Goal: Task Accomplishment & Management: Use online tool/utility

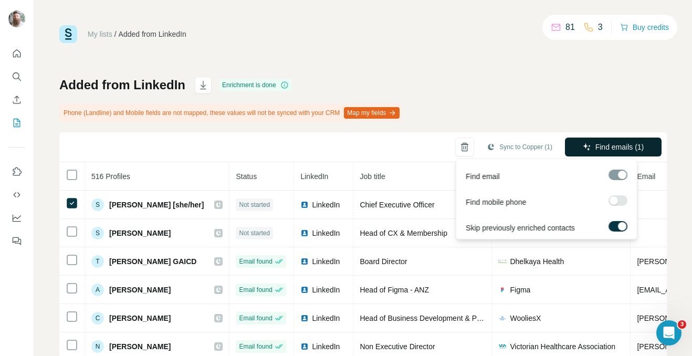
click at [582, 150] on button "Find emails (1)" at bounding box center [613, 146] width 97 height 19
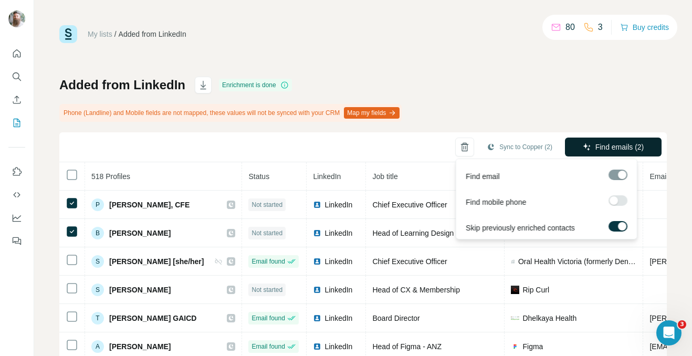
click at [595, 150] on span "Find emails (2)" at bounding box center [619, 147] width 49 height 10
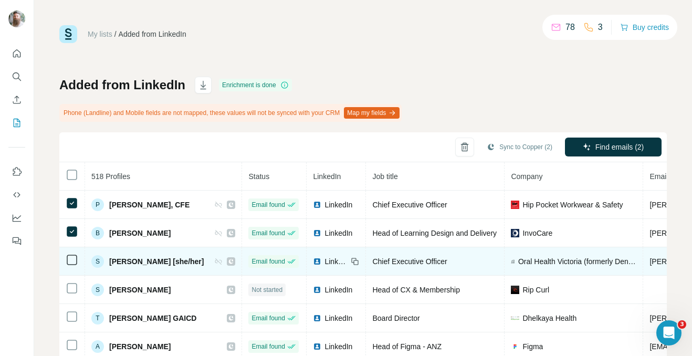
click at [78, 256] on icon at bounding box center [72, 259] width 13 height 13
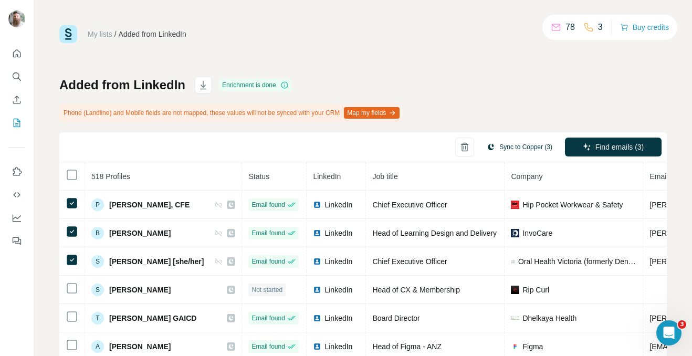
click at [536, 149] on button "Sync to Copper (3)" at bounding box center [519, 147] width 80 height 16
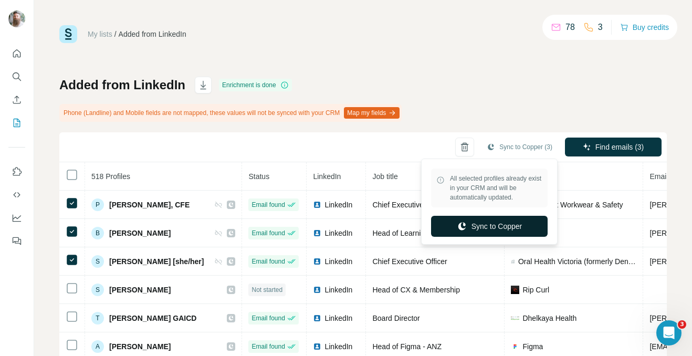
click at [521, 235] on button "Sync to Copper" at bounding box center [489, 226] width 116 height 21
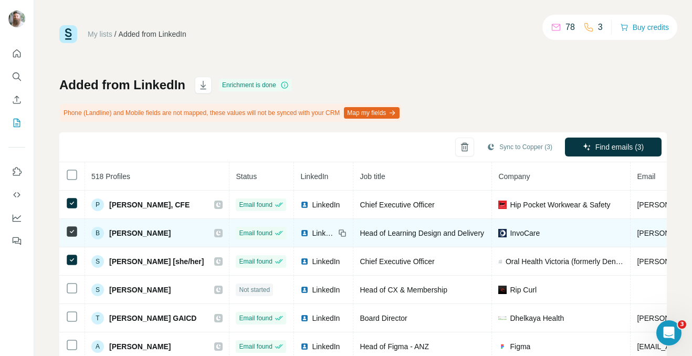
drag, startPoint x: 110, startPoint y: 231, endPoint x: 177, endPoint y: 235, distance: 67.2
click at [177, 235] on div "B [PERSON_NAME]" at bounding box center [156, 233] width 131 height 13
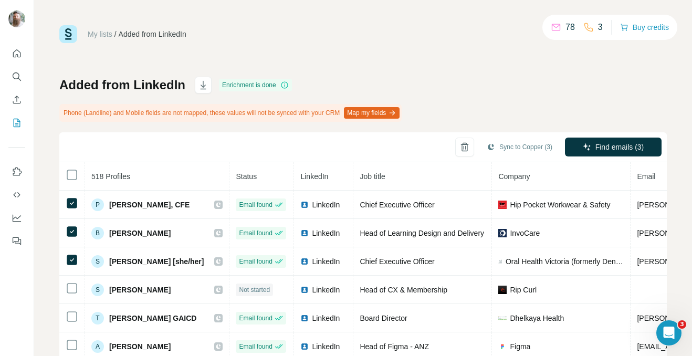
copy span "[PERSON_NAME]"
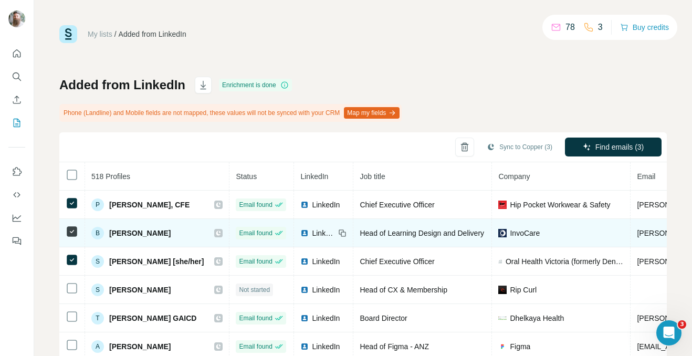
click at [359, 233] on span "Head of Learning Design and Delivery" at bounding box center [421, 233] width 124 height 8
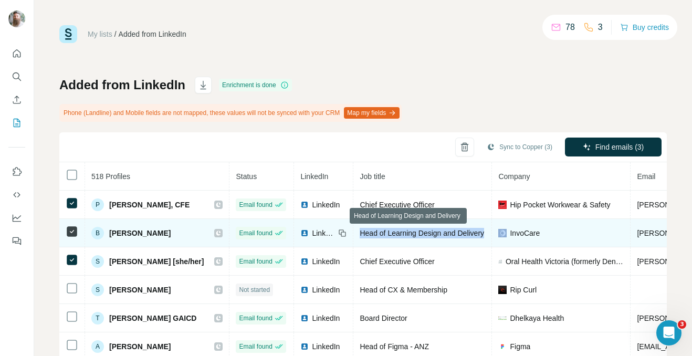
click at [359, 233] on span "Head of Learning Design and Delivery" at bounding box center [421, 233] width 124 height 8
copy span "Head of Learning Design and Delivery"
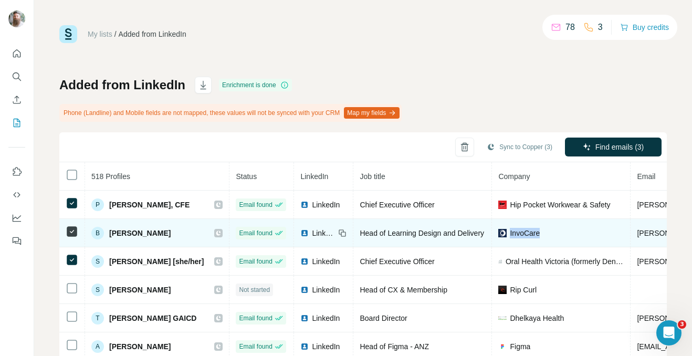
drag, startPoint x: 535, startPoint y: 237, endPoint x: 498, endPoint y: 235, distance: 36.8
click at [498, 235] on div "InvoCare" at bounding box center [560, 233] width 125 height 10
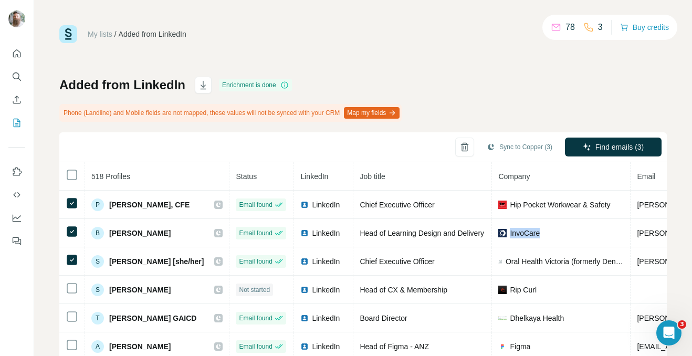
copy span "InvoCare"
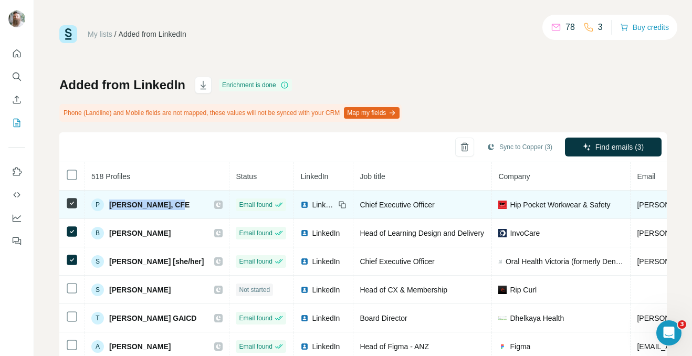
drag, startPoint x: 185, startPoint y: 204, endPoint x: 109, endPoint y: 202, distance: 75.6
click at [109, 202] on div "P [PERSON_NAME], CFE" at bounding box center [156, 204] width 131 height 13
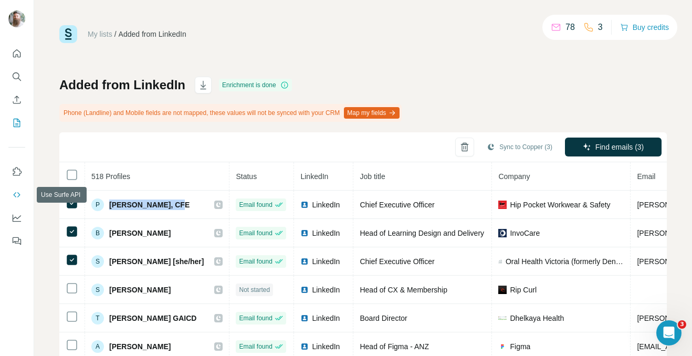
copy span "[PERSON_NAME], CFE"
click at [2, 184] on div at bounding box center [17, 144] width 34 height 213
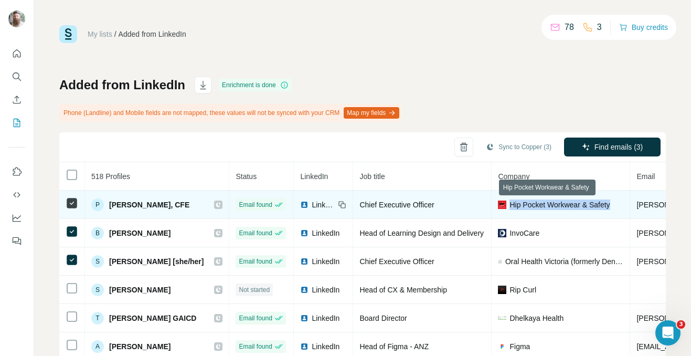
drag, startPoint x: 499, startPoint y: 204, endPoint x: 602, endPoint y: 202, distance: 102.9
click at [602, 201] on span "Hip Pocket Workwear & Safety" at bounding box center [559, 204] width 100 height 10
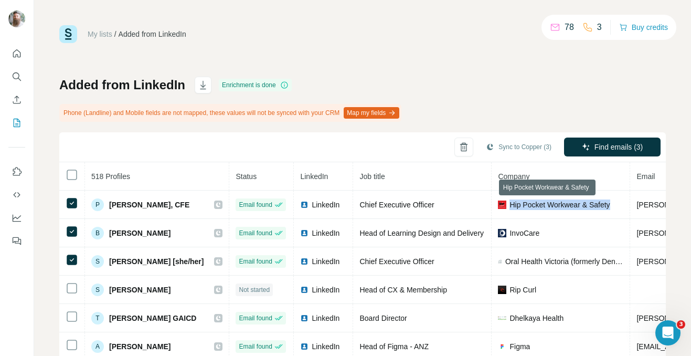
copy span "Hip Pocket Workwear & Safety"
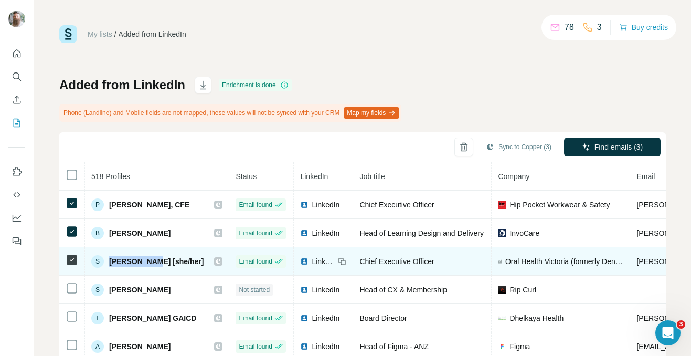
drag, startPoint x: 111, startPoint y: 260, endPoint x: 156, endPoint y: 260, distance: 44.6
click at [156, 260] on span "[PERSON_NAME] [she/her]" at bounding box center [156, 261] width 94 height 10
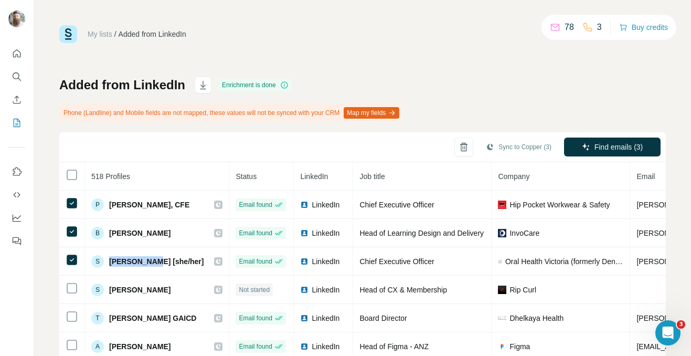
copy span "[PERSON_NAME]"
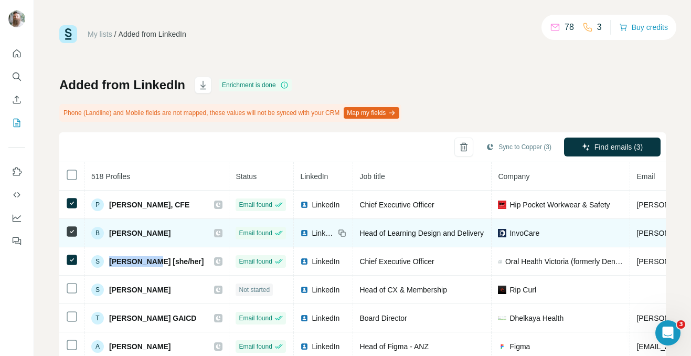
drag, startPoint x: 180, startPoint y: 235, endPoint x: 110, endPoint y: 231, distance: 70.4
click at [110, 231] on div "B [PERSON_NAME]" at bounding box center [156, 233] width 131 height 13
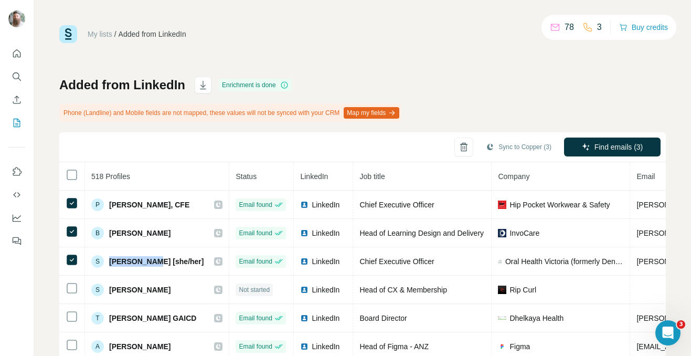
copy span "[PERSON_NAME]"
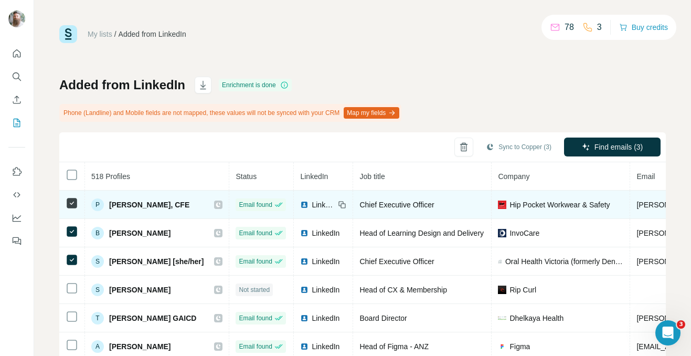
click at [164, 206] on span "[PERSON_NAME], CFE" at bounding box center [149, 204] width 80 height 10
drag, startPoint x: 174, startPoint y: 204, endPoint x: 111, endPoint y: 201, distance: 63.0
click at [111, 201] on div "P [PERSON_NAME], CFE" at bounding box center [156, 204] width 131 height 13
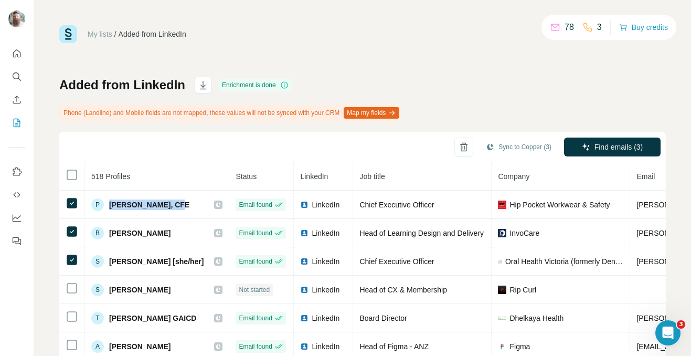
copy span "[PERSON_NAME], CFE"
